Goal: Task Accomplishment & Management: Manage account settings

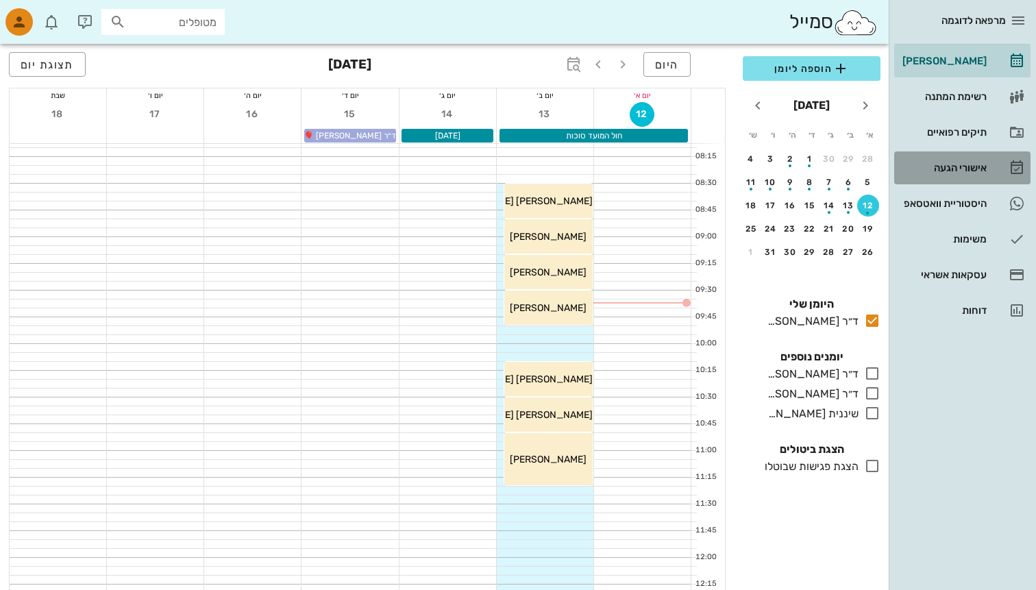
click at [956, 171] on div "אישורי הגעה" at bounding box center [943, 167] width 87 height 11
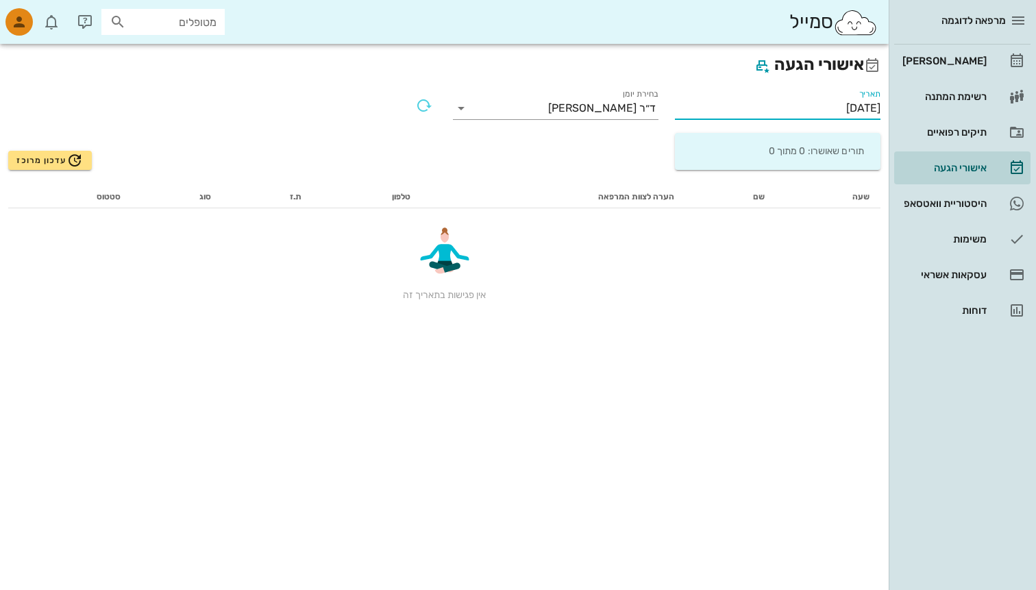
click at [779, 110] on input "[DATE]" at bounding box center [778, 108] width 206 height 22
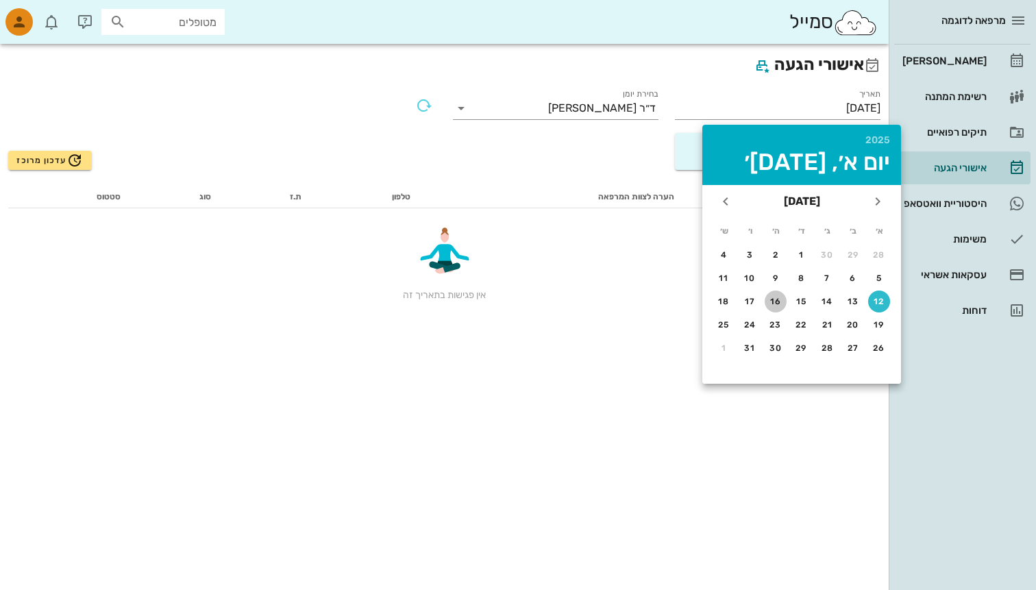
click at [776, 298] on div "16" at bounding box center [776, 302] width 22 height 10
type input "[DATE]"
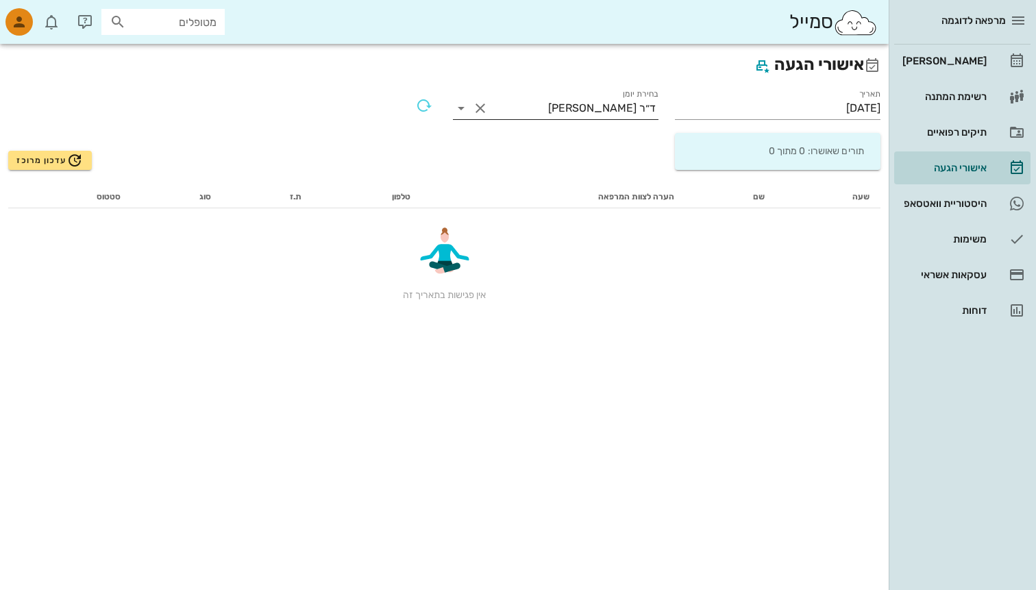
click at [476, 106] on button "Clear בחירת יומן" at bounding box center [480, 108] width 16 height 16
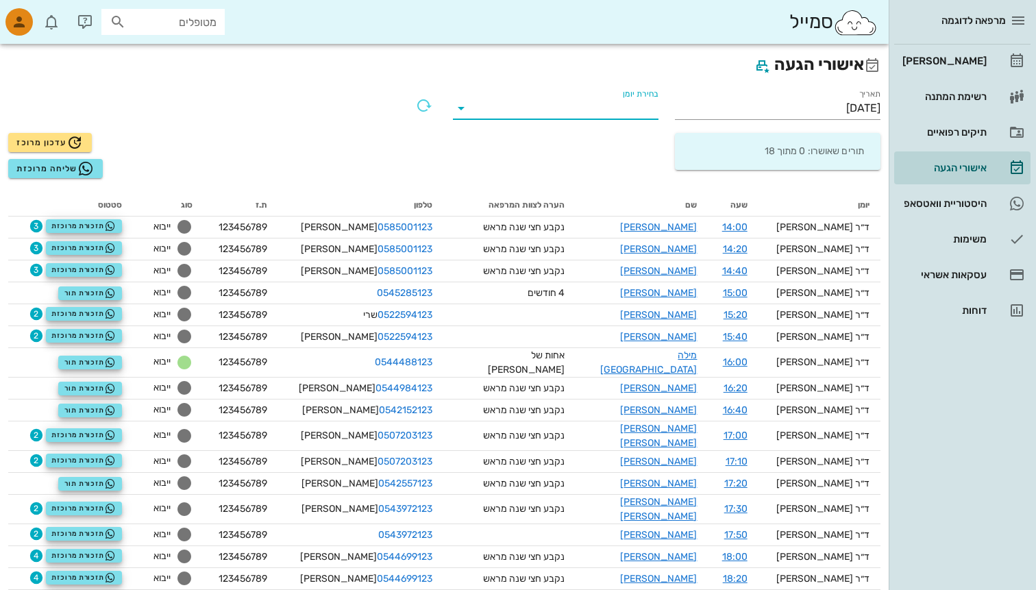
click at [893, 200] on div "מרפאה לדוגמה [PERSON_NAME] רשימת המתנה תיקים רפואיים אישורי הגעה היסטוריית וואט…" at bounding box center [962, 163] width 147 height 327
click at [903, 200] on div "היסטוריית וואטסאפ" at bounding box center [943, 203] width 87 height 11
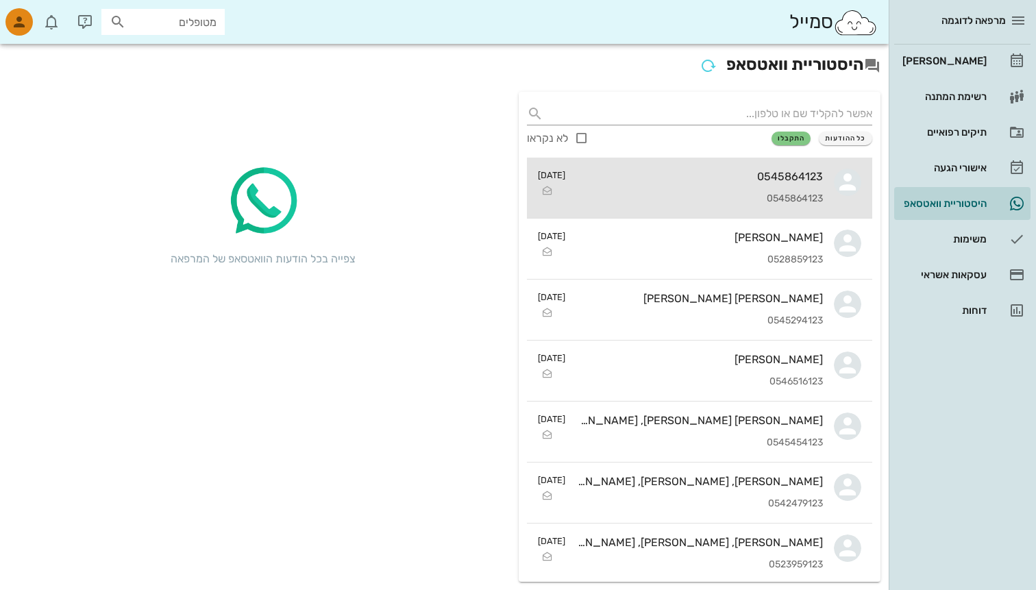
click at [789, 190] on div "0545864123 0545864123" at bounding box center [699, 188] width 247 height 60
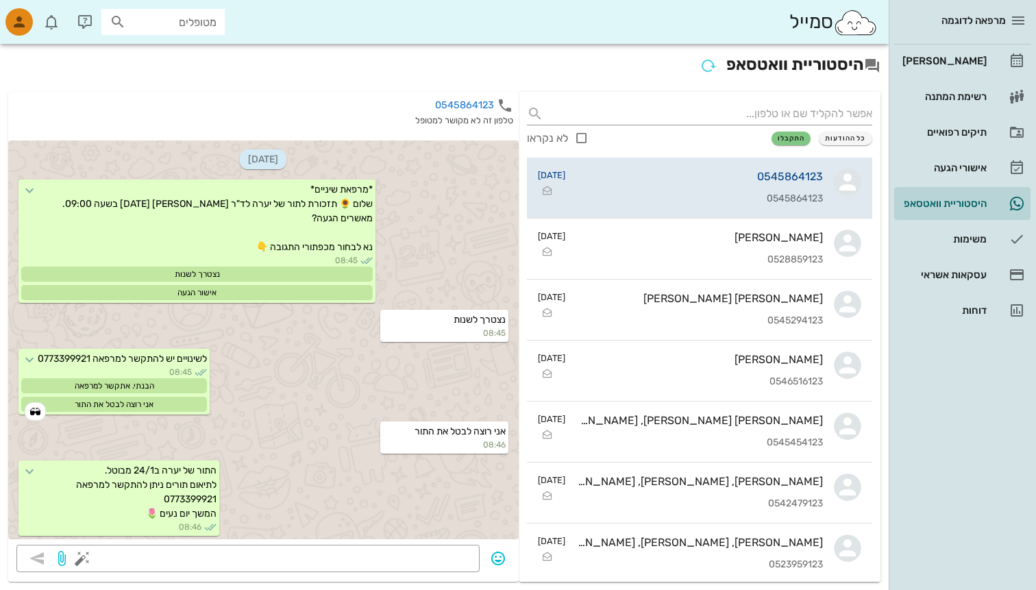
scroll to position [1, 0]
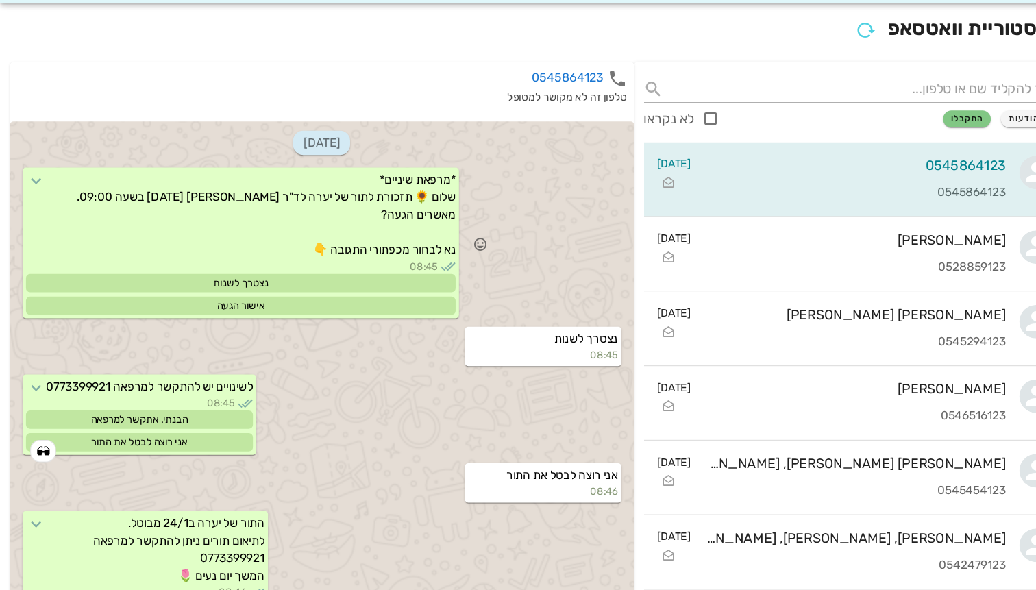
drag, startPoint x: 171, startPoint y: 273, endPoint x: 218, endPoint y: 274, distance: 47.3
click at [218, 274] on div "נצטרך לשנות" at bounding box center [197, 272] width 352 height 15
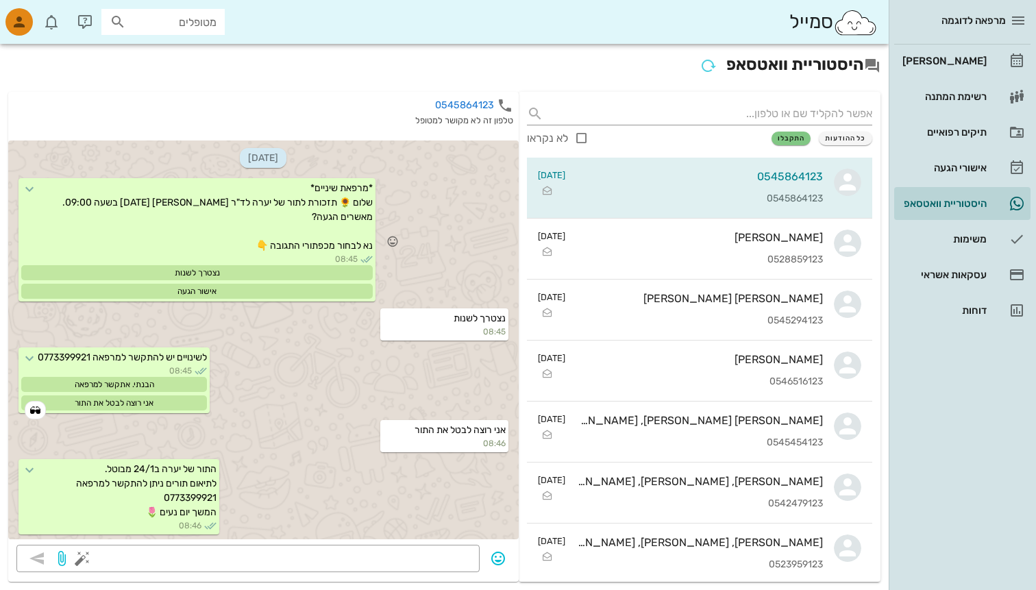
click at [195, 278] on div "נצטרך לשנות" at bounding box center [197, 272] width 352 height 15
click at [950, 201] on div "היסטוריית וואטסאפ" at bounding box center [943, 203] width 87 height 11
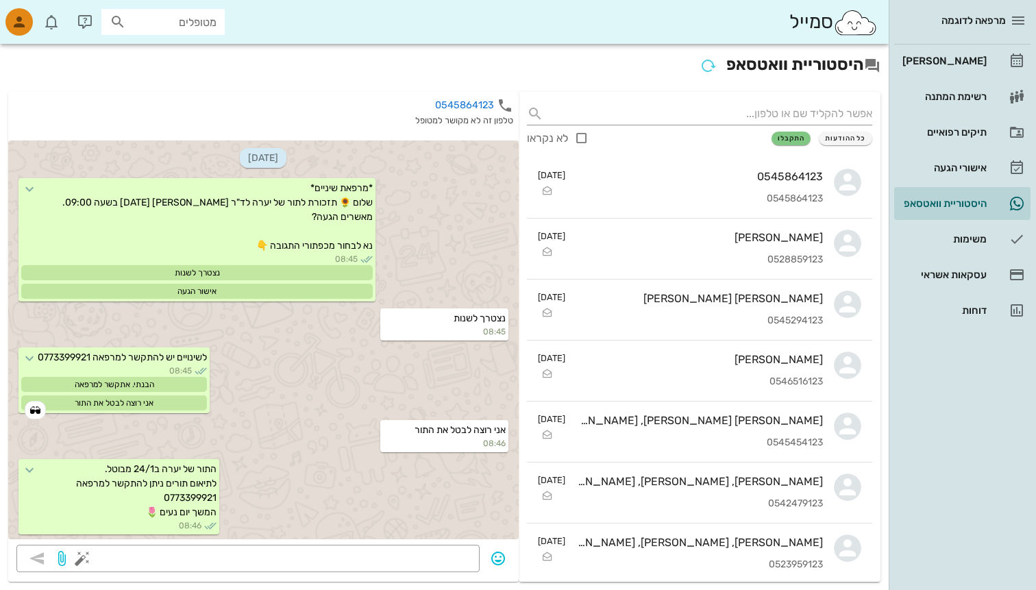
click at [389, 541] on div "[DATE] *מרפאת שיניים* שלום 🌻 תזכורת לתור של יערה לד"ר [PERSON_NAME] [DATE] בשעה…" at bounding box center [263, 338] width 511 height 413
click at [389, 550] on textarea at bounding box center [278, 560] width 387 height 22
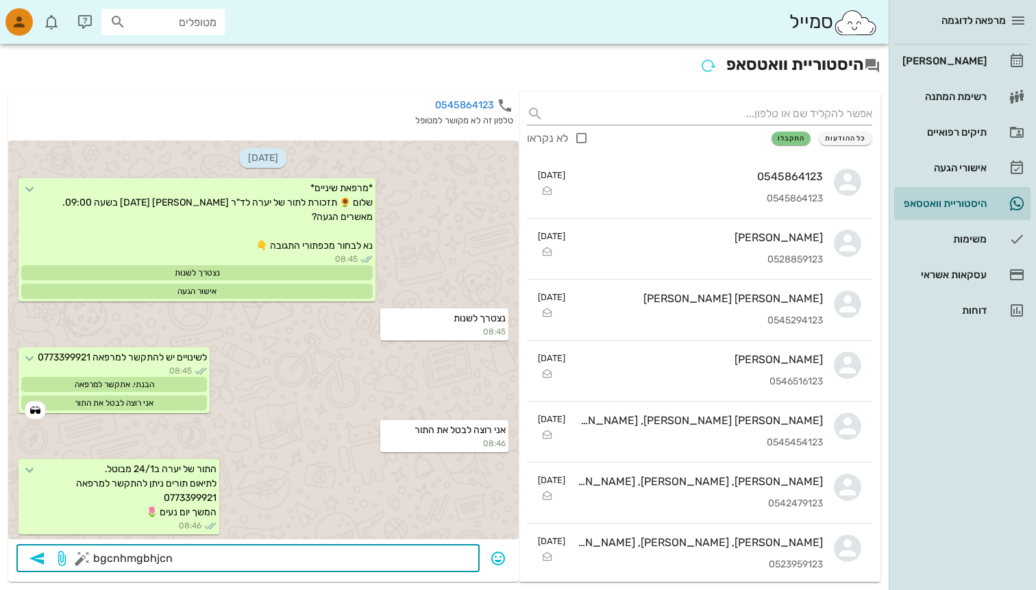
type textarea "bgcnhmgbhjcnc"
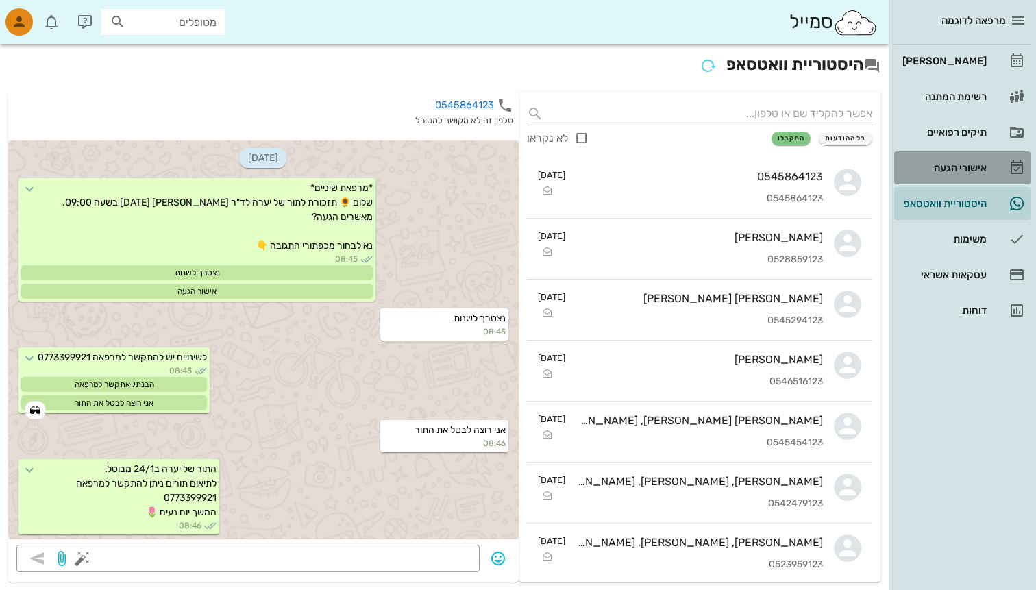
click at [965, 169] on div "אישורי הגעה" at bounding box center [943, 167] width 87 height 11
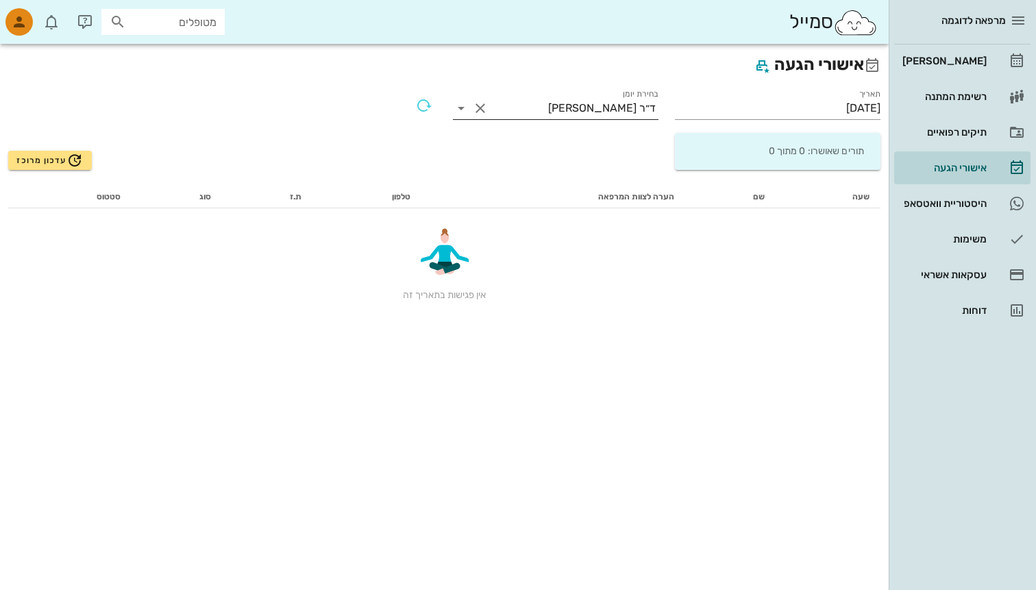
click at [479, 108] on button "Clear בחירת יומן" at bounding box center [480, 108] width 16 height 16
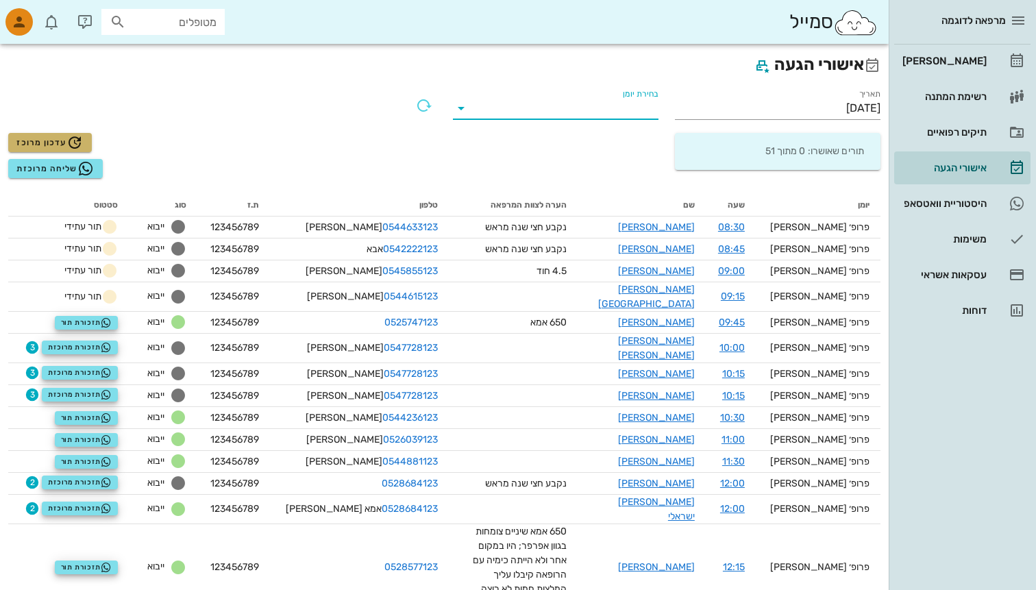
click at [45, 147] on span "עדכון מרוכז" at bounding box center [49, 142] width 66 height 16
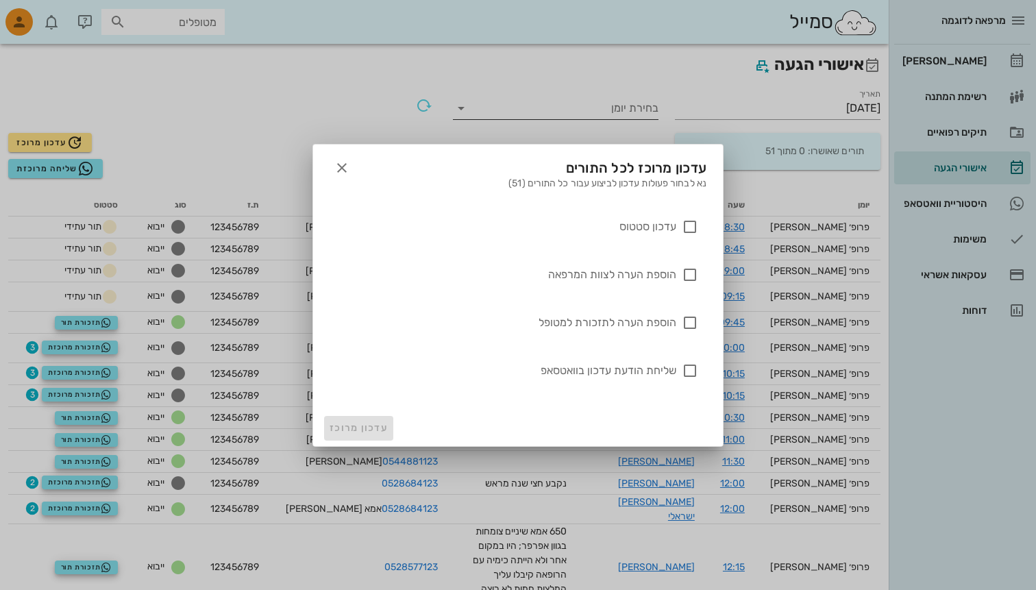
click at [646, 223] on label "עדכון סטטוס" at bounding box center [513, 227] width 328 height 14
checkbox input "true"
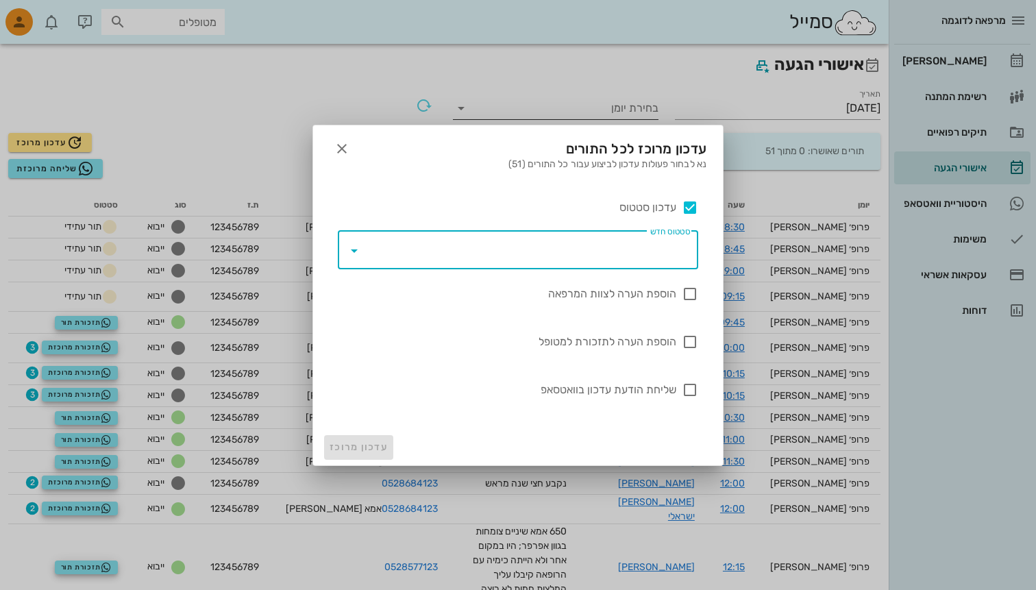
click at [639, 243] on input "סטטוס חדש" at bounding box center [527, 250] width 325 height 22
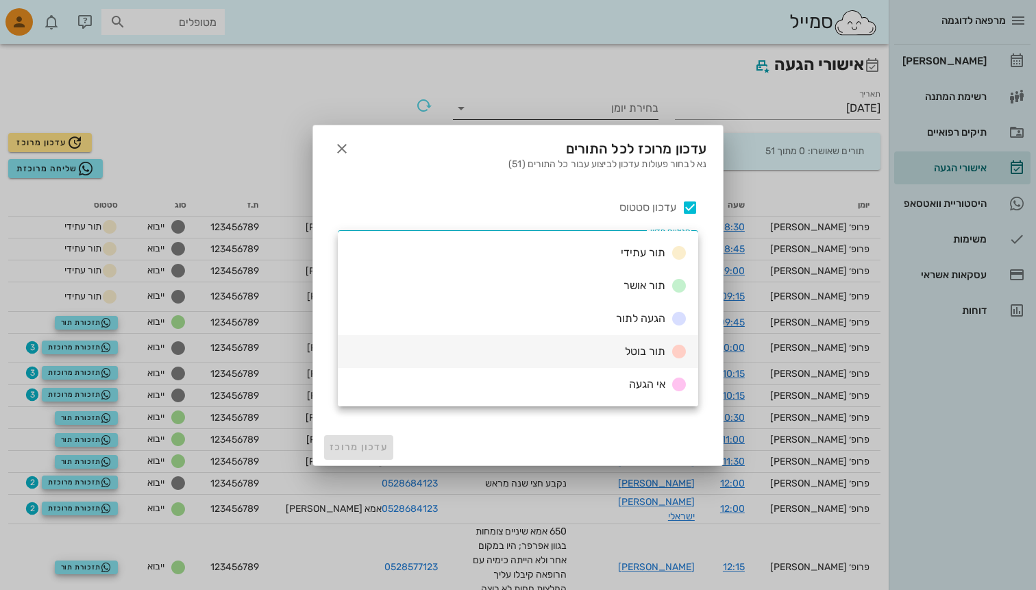
click at [623, 344] on div "תור בוטל" at bounding box center [654, 351] width 68 height 17
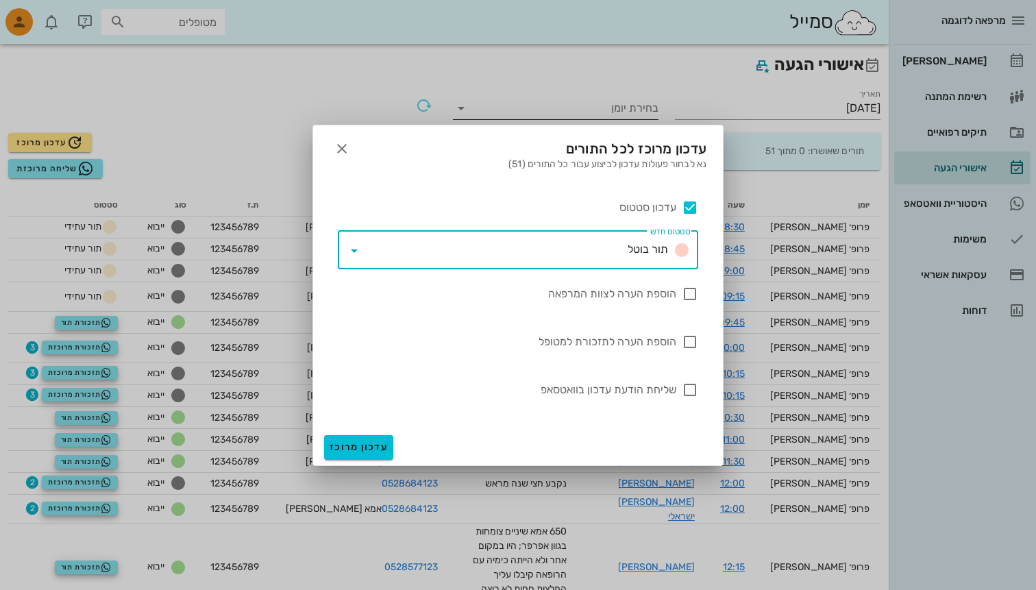
click at [672, 389] on label "שליחת הודעת עדכון בוואטסאפ" at bounding box center [507, 390] width 339 height 14
checkbox input "true"
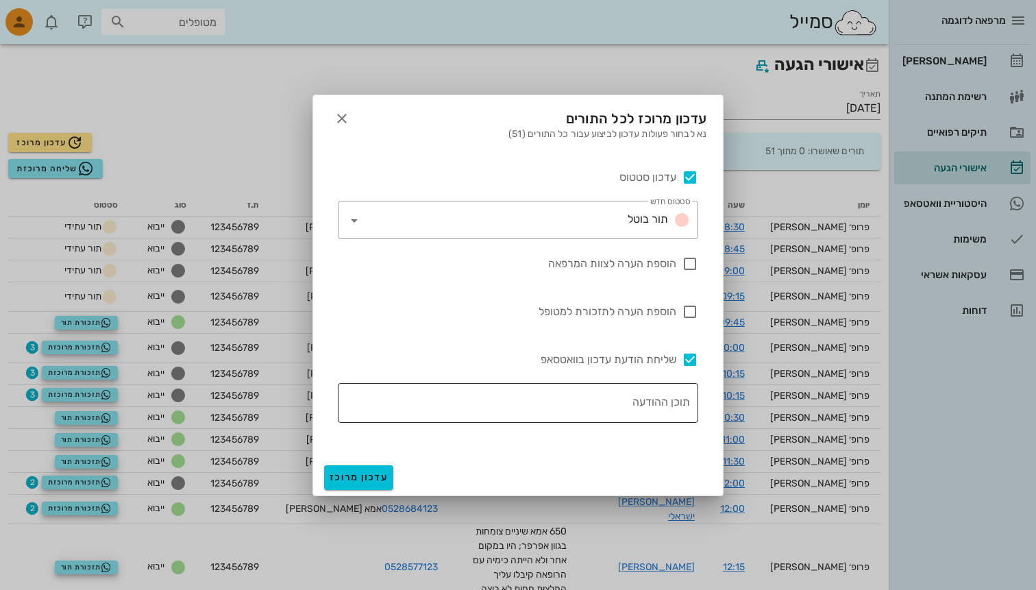
click at [646, 400] on textarea "תוכן ההודעה" at bounding box center [514, 406] width 352 height 33
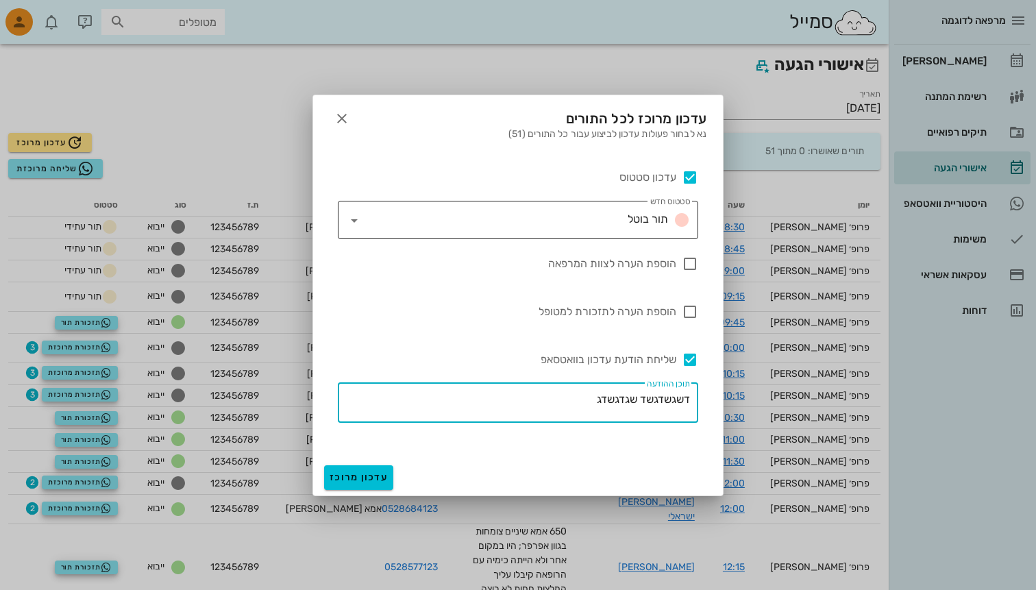
type textarea "דשגשדגשד שגדגשדג"
click at [552, 224] on input "סטטוס חדש" at bounding box center [493, 220] width 257 height 22
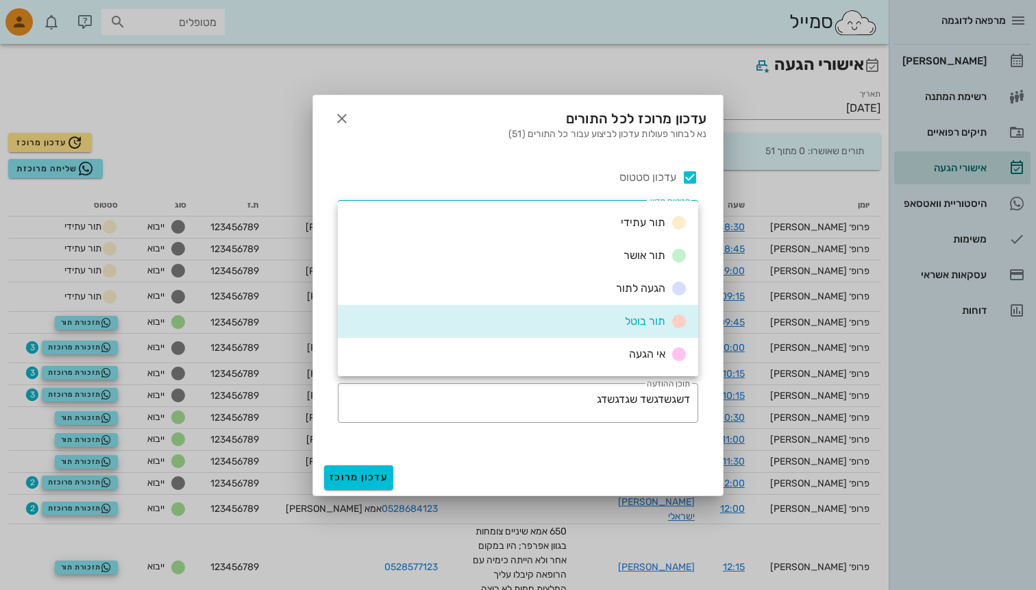
click at [651, 179] on label "עדכון סטטוס" at bounding box center [513, 178] width 328 height 14
checkbox input "false"
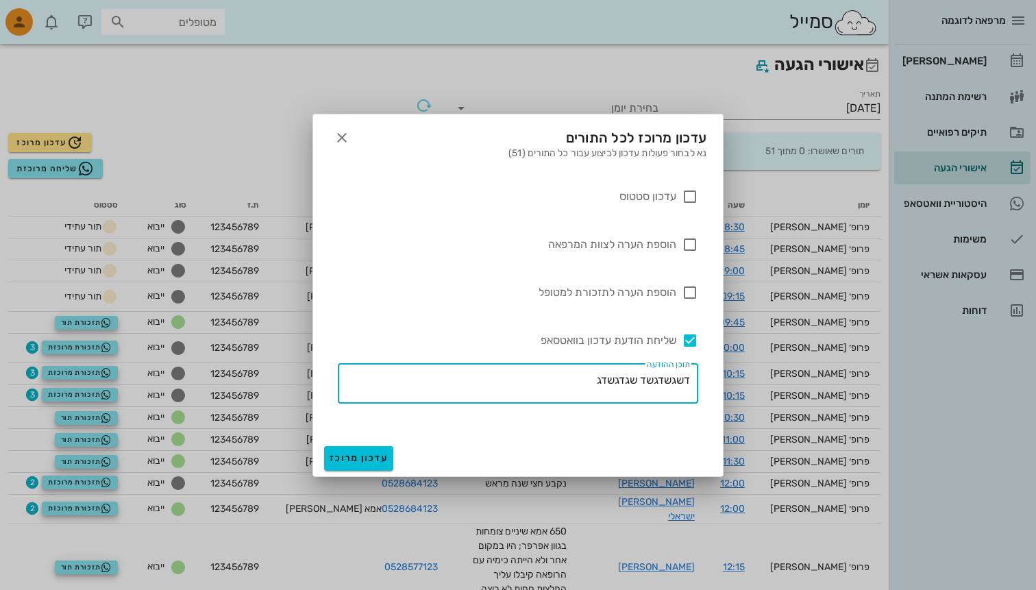
click at [624, 385] on textarea "דשגשדגשד שגדגשדג" at bounding box center [514, 387] width 352 height 33
click at [729, 68] on div at bounding box center [518, 295] width 1036 height 590
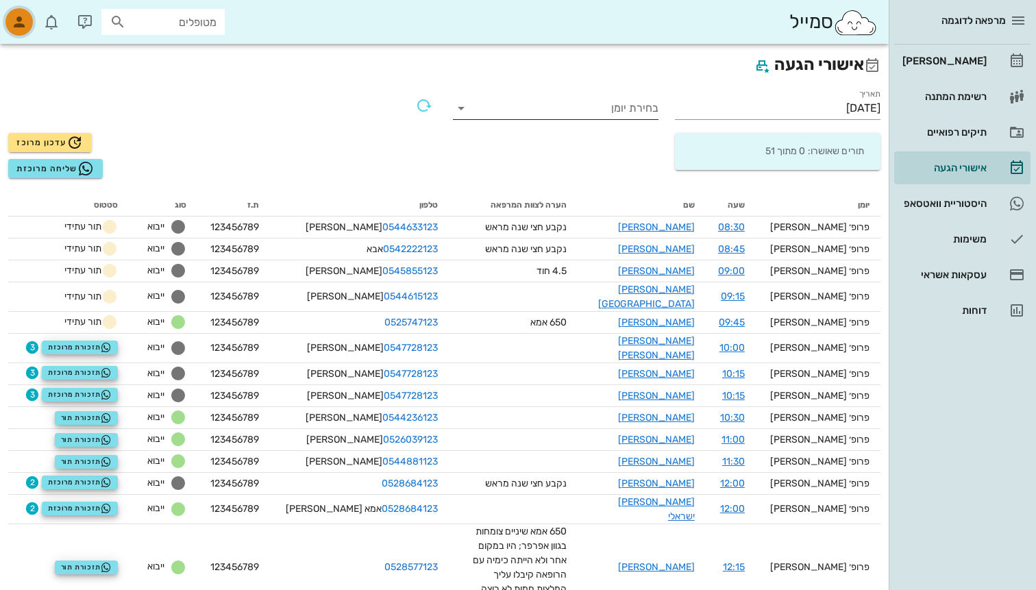
click at [16, 12] on div "button" at bounding box center [18, 21] width 27 height 27
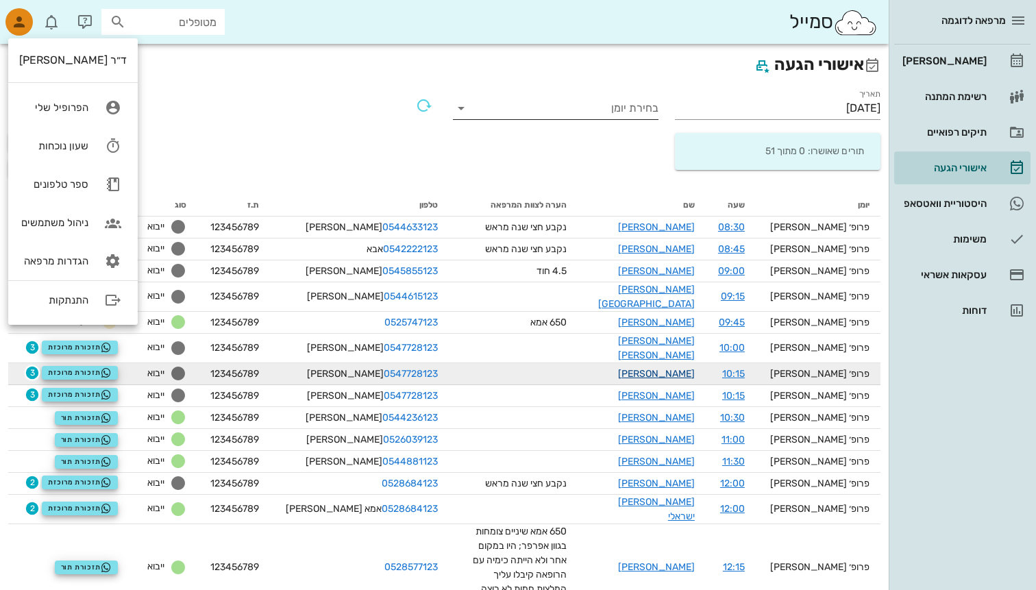
click at [686, 368] on link "[PERSON_NAME]" at bounding box center [656, 374] width 77 height 12
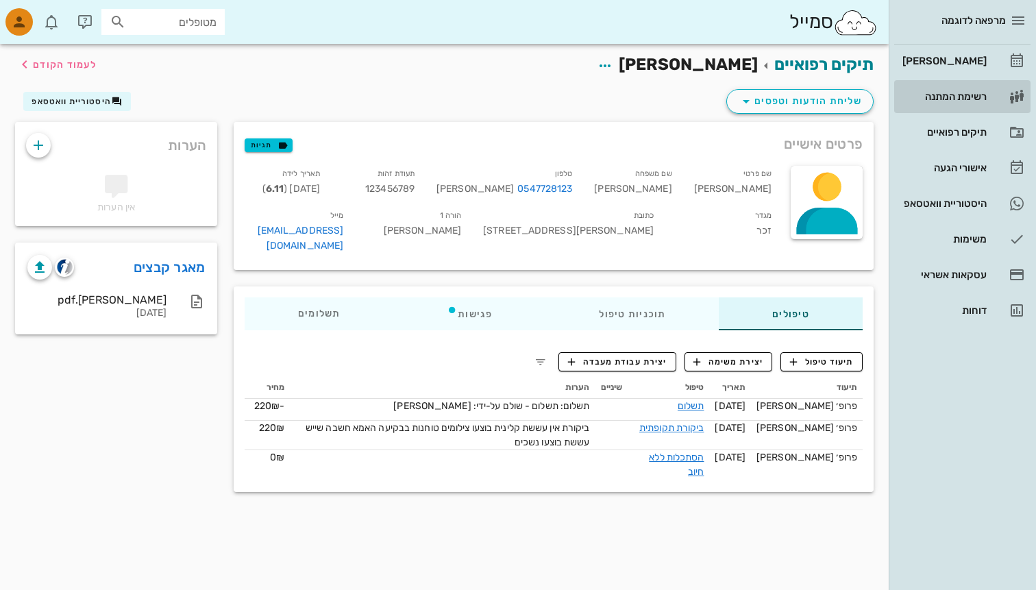
click at [1002, 96] on link "רשימת המתנה" at bounding box center [962, 96] width 136 height 33
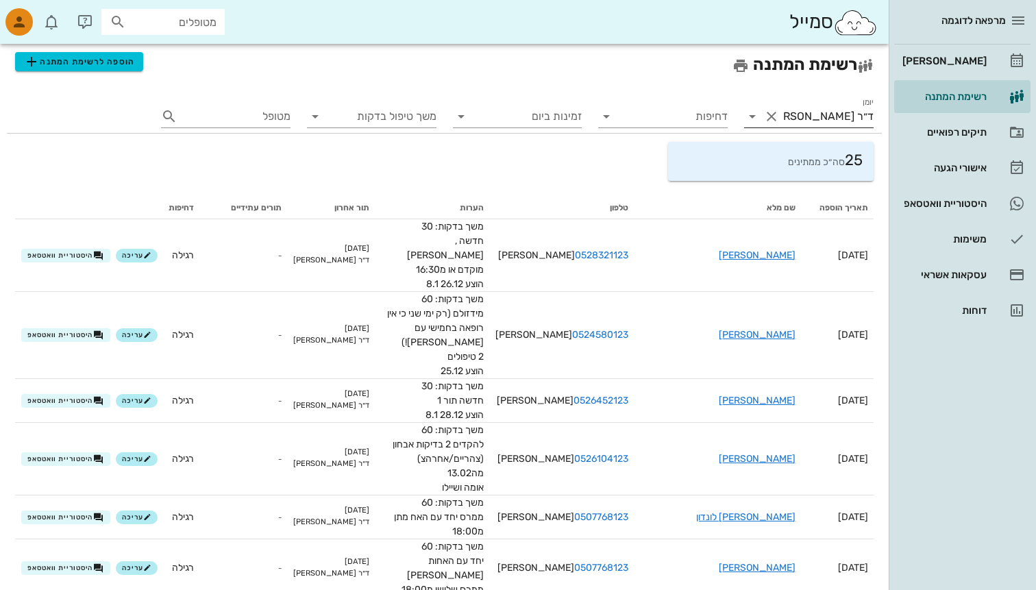
click at [833, 120] on input "ד״ר [PERSON_NAME]" at bounding box center [828, 117] width 91 height 22
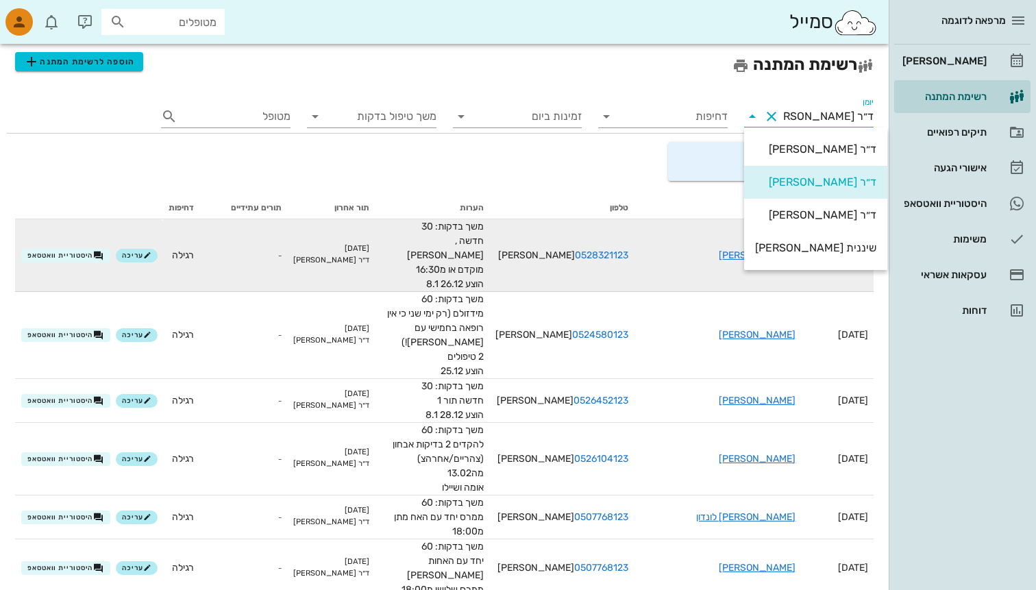
click at [583, 241] on td "0528321123 [PERSON_NAME]" at bounding box center [561, 255] width 145 height 73
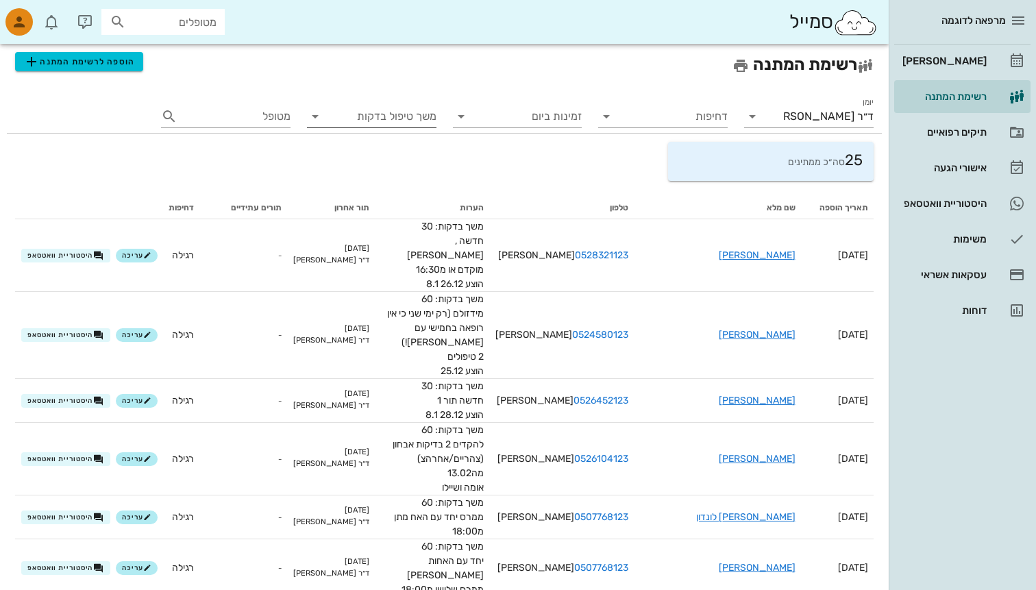
click at [410, 119] on input "משך טיפול בדקות" at bounding box center [383, 117] width 108 height 22
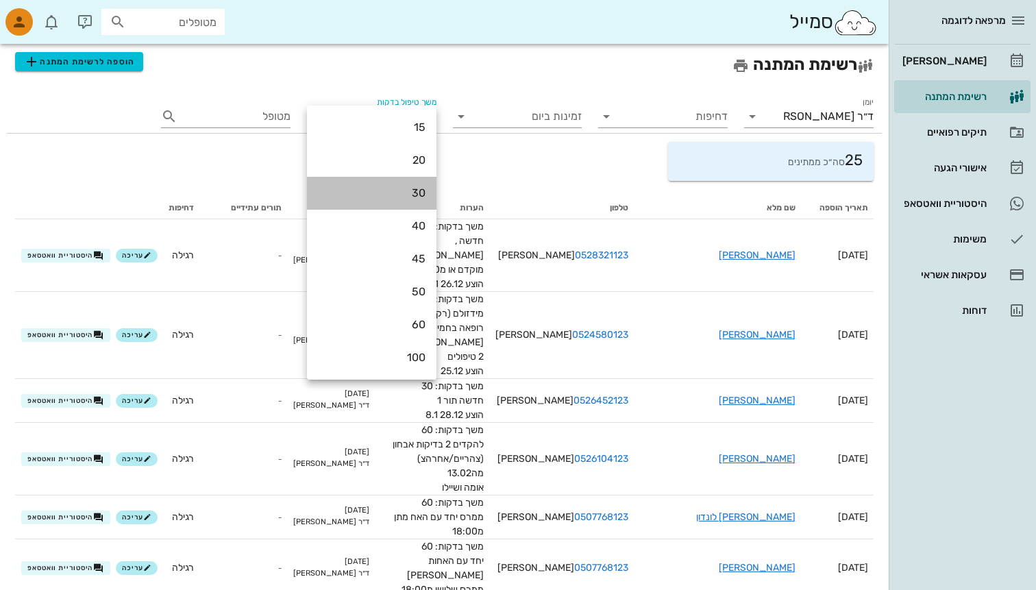
click at [397, 201] on div "30" at bounding box center [372, 192] width 108 height 29
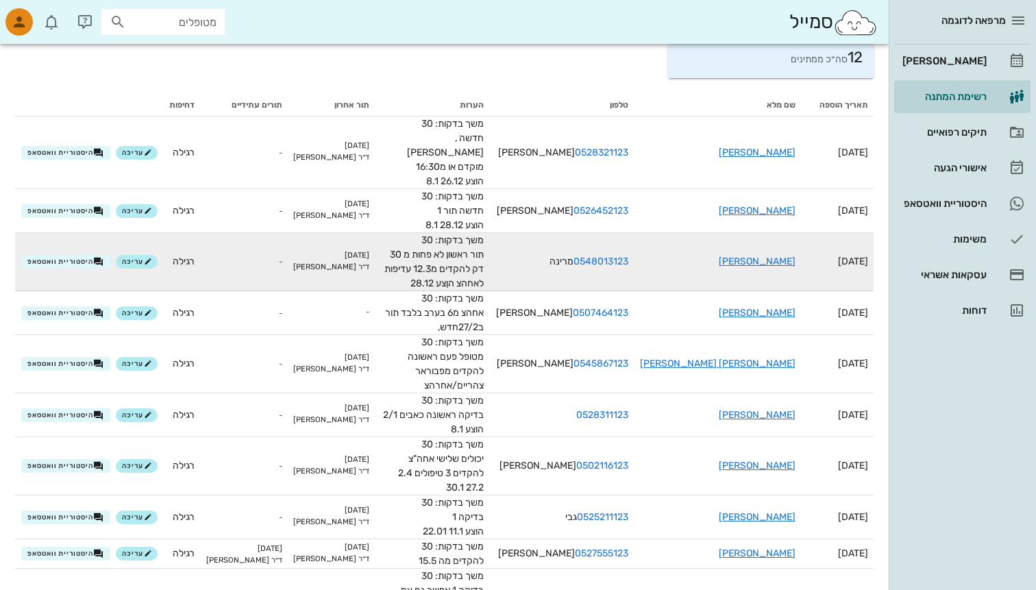
scroll to position [97, 0]
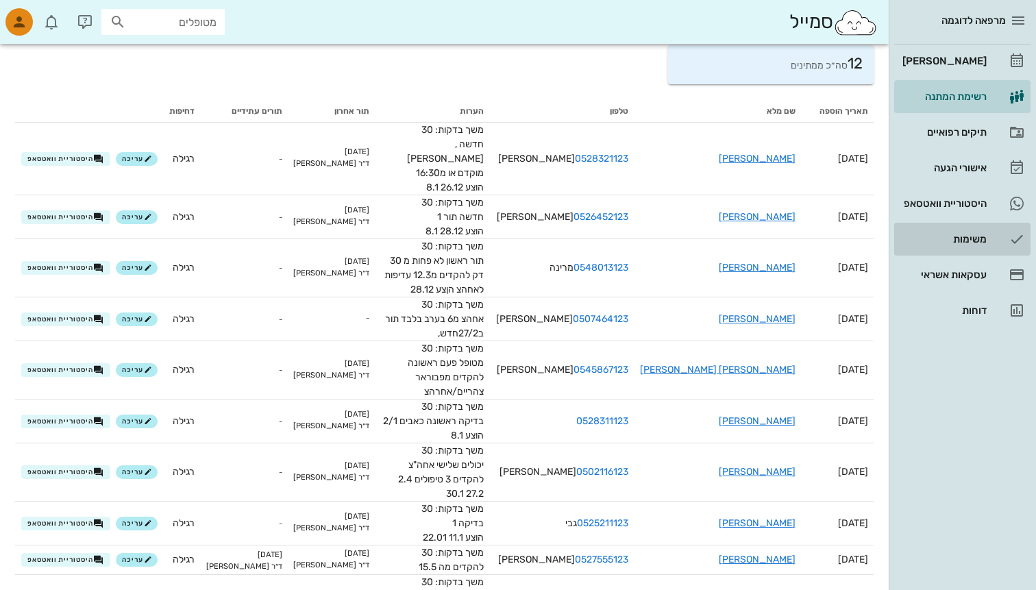
click at [999, 251] on link "משימות" at bounding box center [962, 239] width 136 height 33
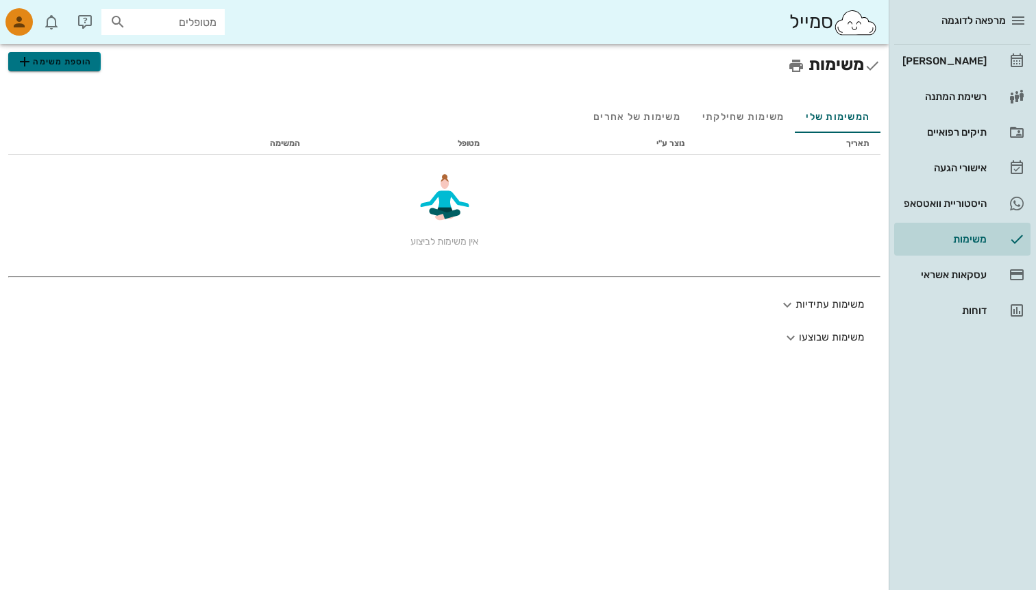
click at [26, 68] on icon "button" at bounding box center [24, 61] width 16 height 16
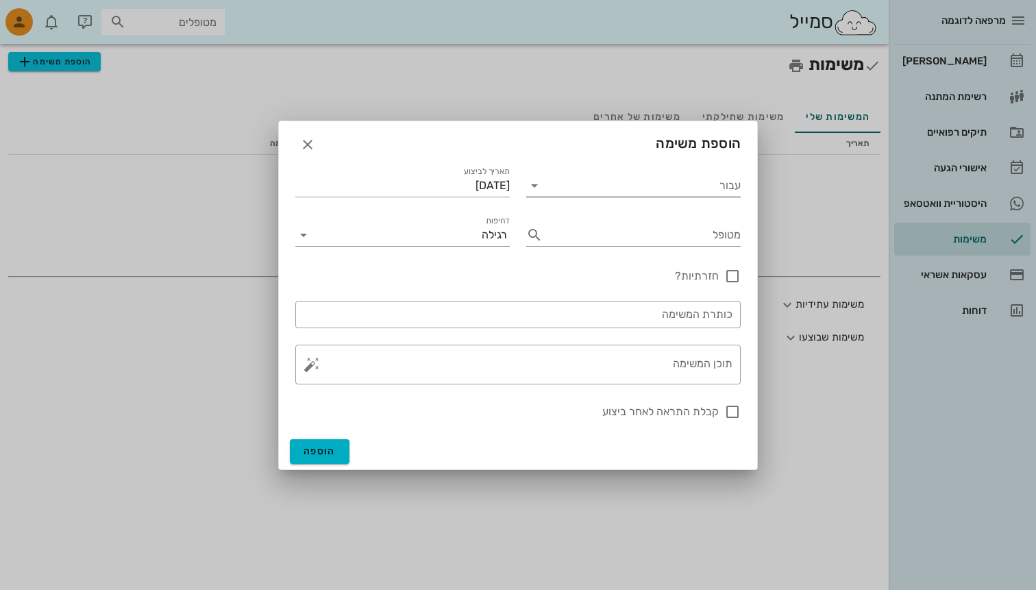
click at [638, 170] on div "עבור" at bounding box center [633, 182] width 214 height 30
click at [639, 180] on input "עבור" at bounding box center [642, 186] width 195 height 22
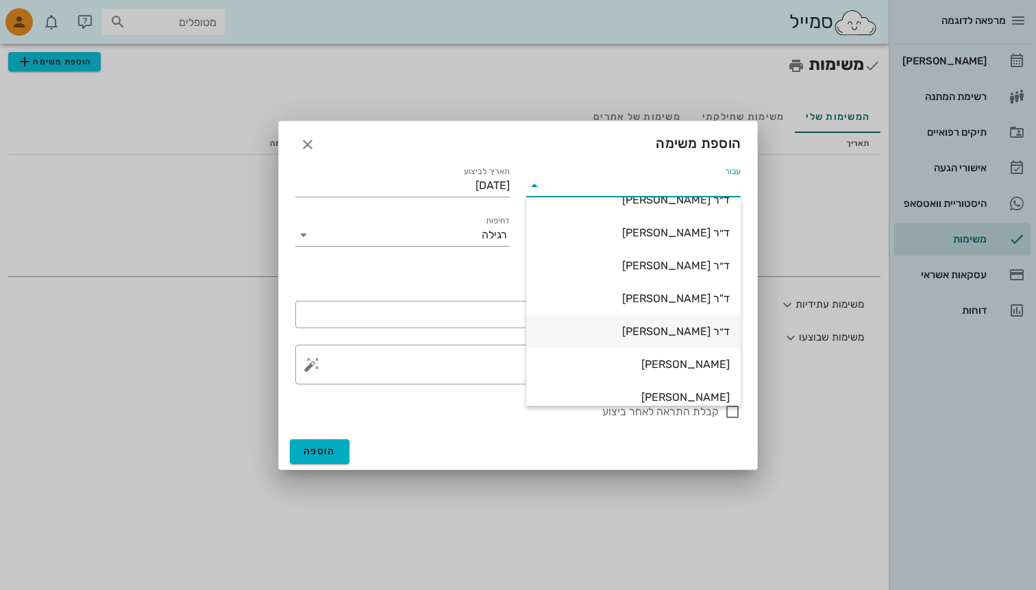
scroll to position [111, 0]
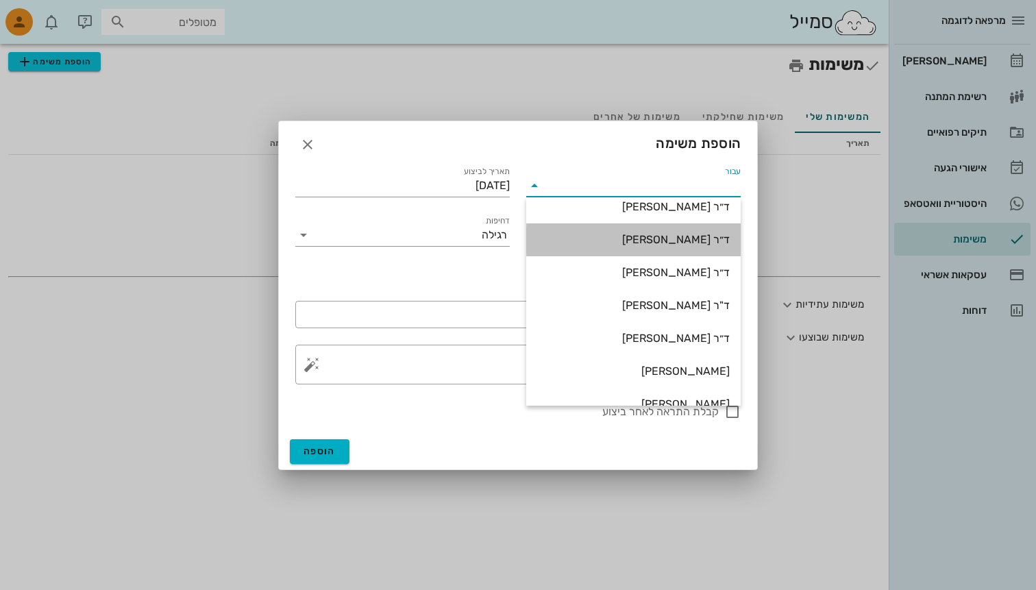
click at [683, 235] on div "ד״ר [PERSON_NAME]" at bounding box center [633, 239] width 193 height 13
type input "ד״ר [PERSON_NAME]"
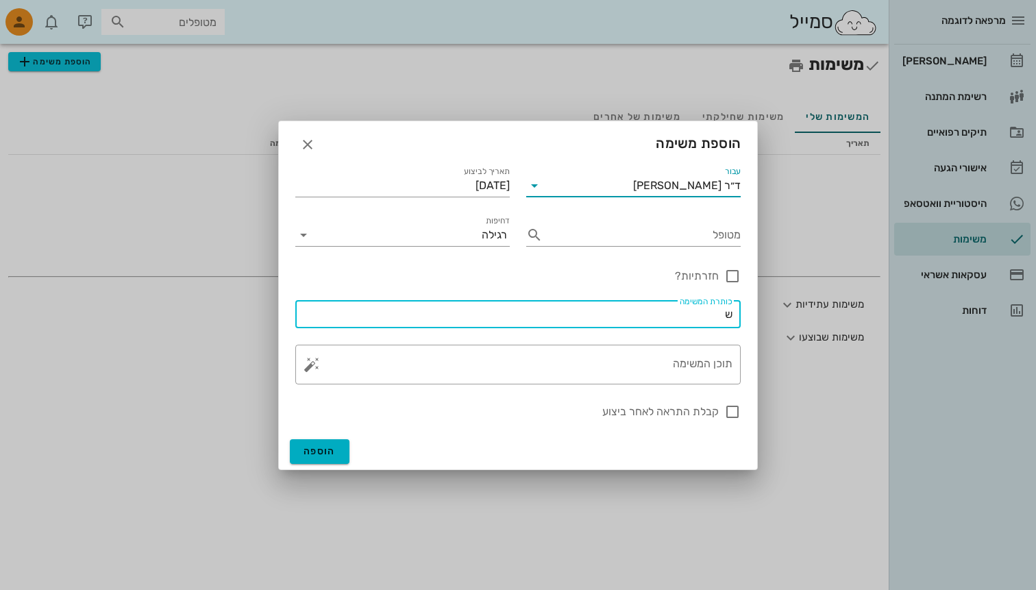
click at [643, 317] on input "ש" at bounding box center [518, 315] width 429 height 22
type input "[PERSON_NAME]"
click at [665, 234] on input "מטופל" at bounding box center [644, 235] width 193 height 22
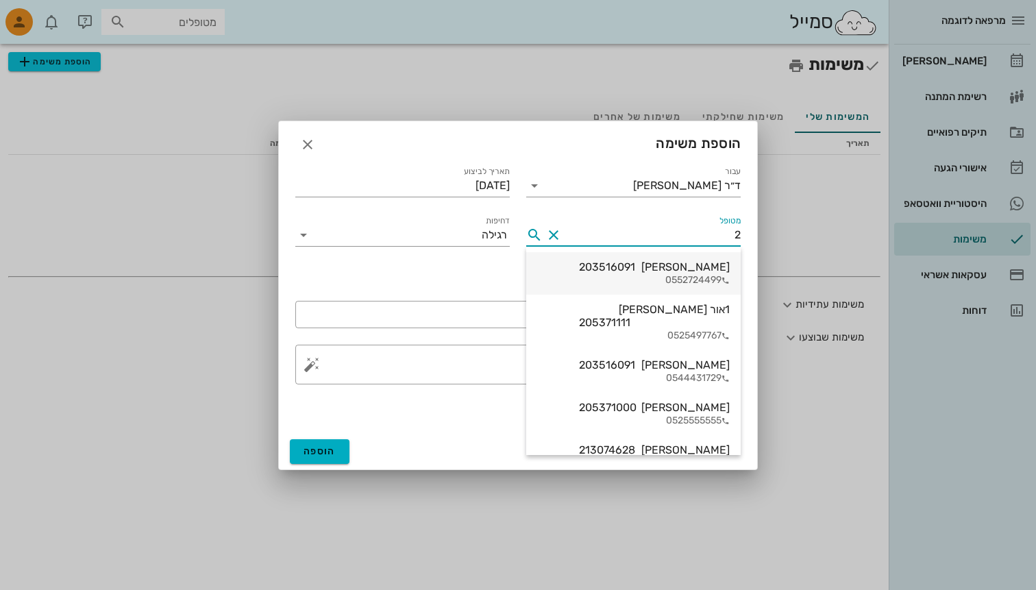
click at [648, 267] on div "[PERSON_NAME] 203516091" at bounding box center [654, 266] width 151 height 13
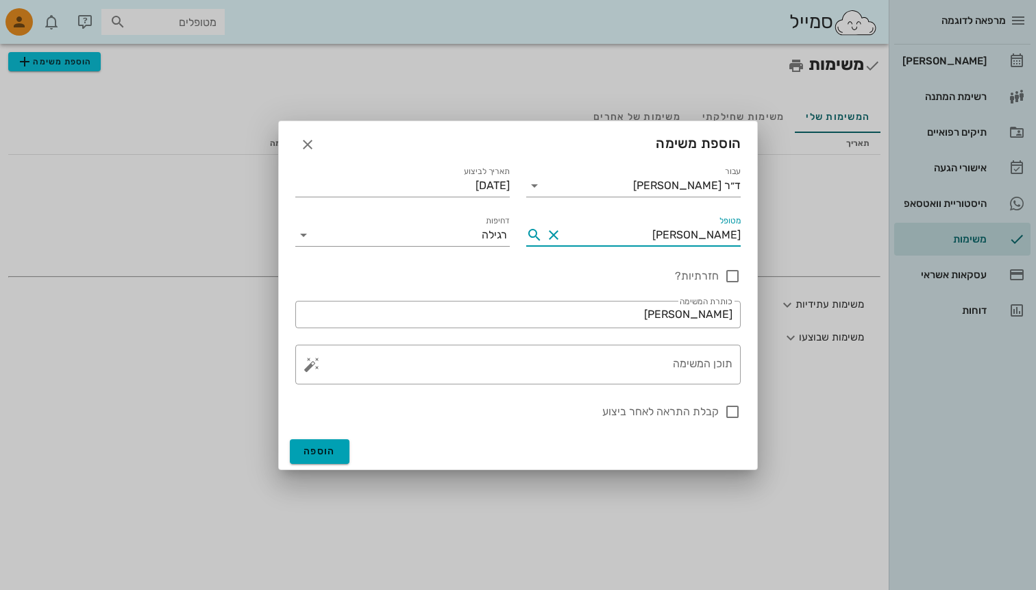
type input "[PERSON_NAME]"
click at [321, 441] on button "הוספה" at bounding box center [320, 451] width 60 height 25
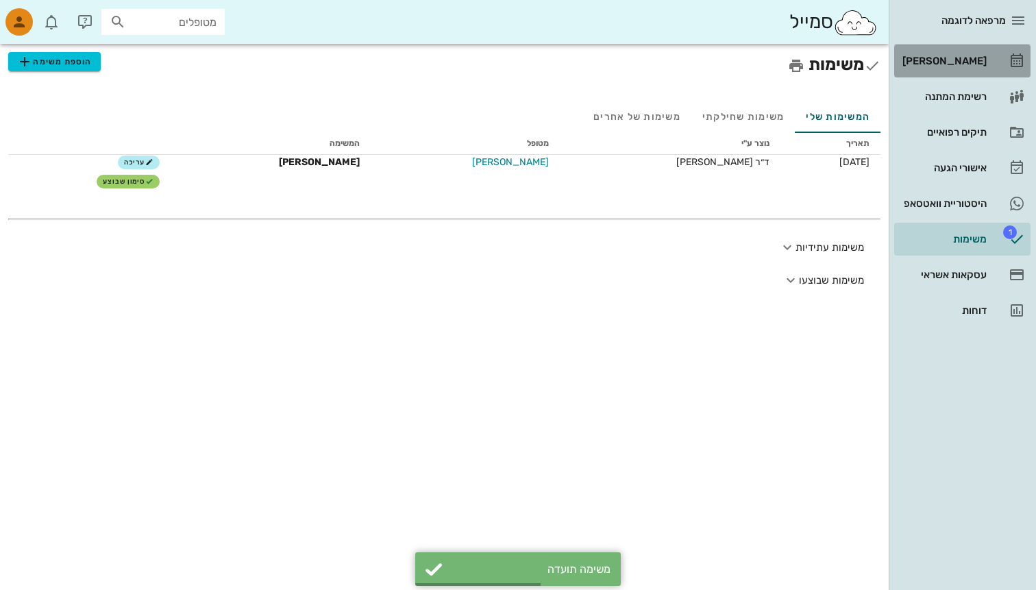
click at [1003, 69] on link "[PERSON_NAME]" at bounding box center [962, 61] width 136 height 33
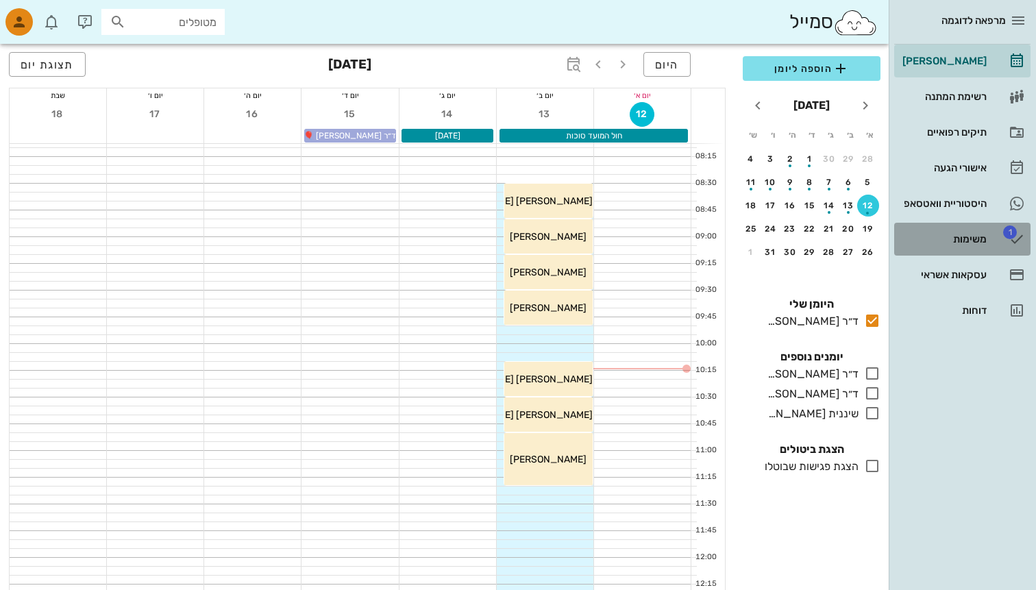
click at [994, 236] on link "1 משימות" at bounding box center [962, 239] width 136 height 33
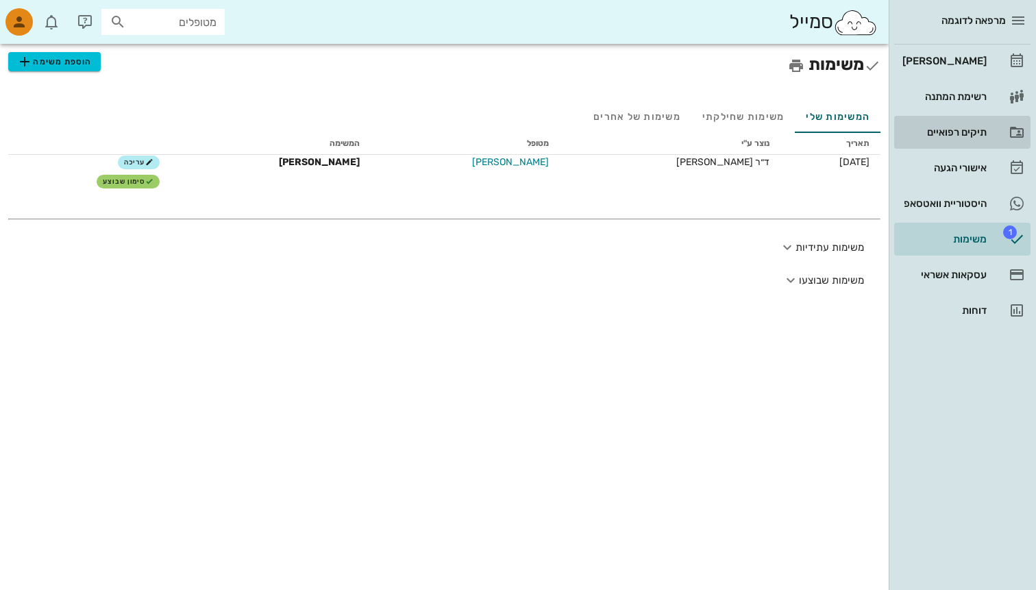
click at [937, 129] on div "תיקים רפואיים" at bounding box center [943, 132] width 87 height 11
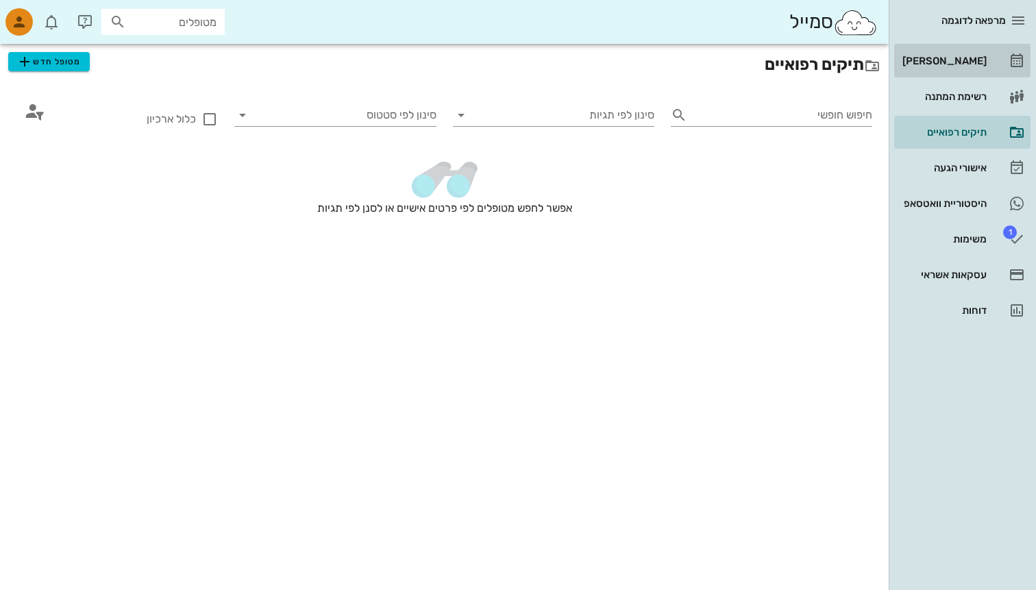
click at [961, 56] on div "[PERSON_NAME]" at bounding box center [943, 61] width 87 height 11
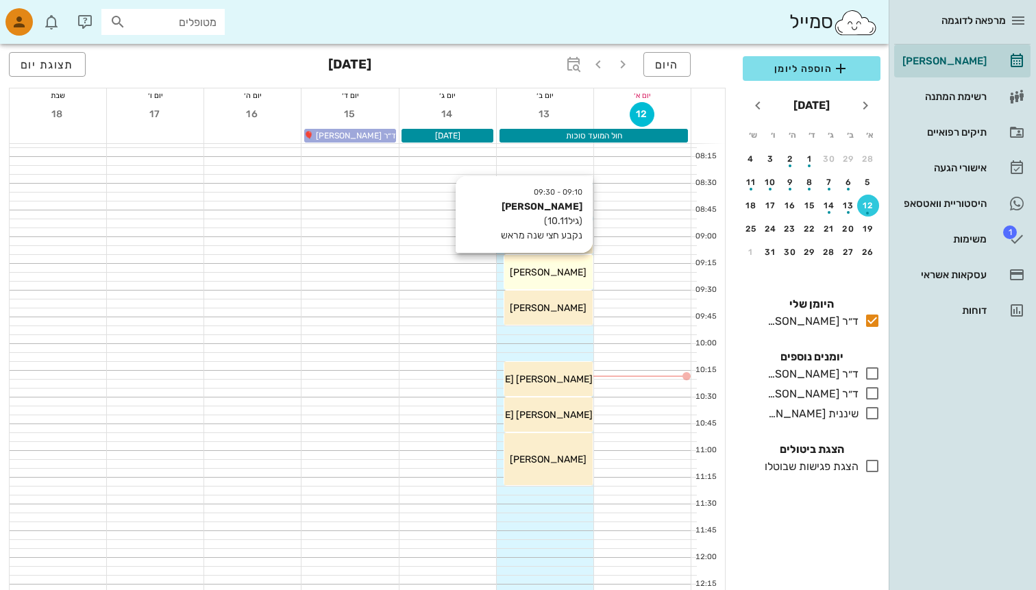
click at [556, 265] on div "[PERSON_NAME]" at bounding box center [548, 272] width 88 height 14
